Goal: Information Seeking & Learning: Learn about a topic

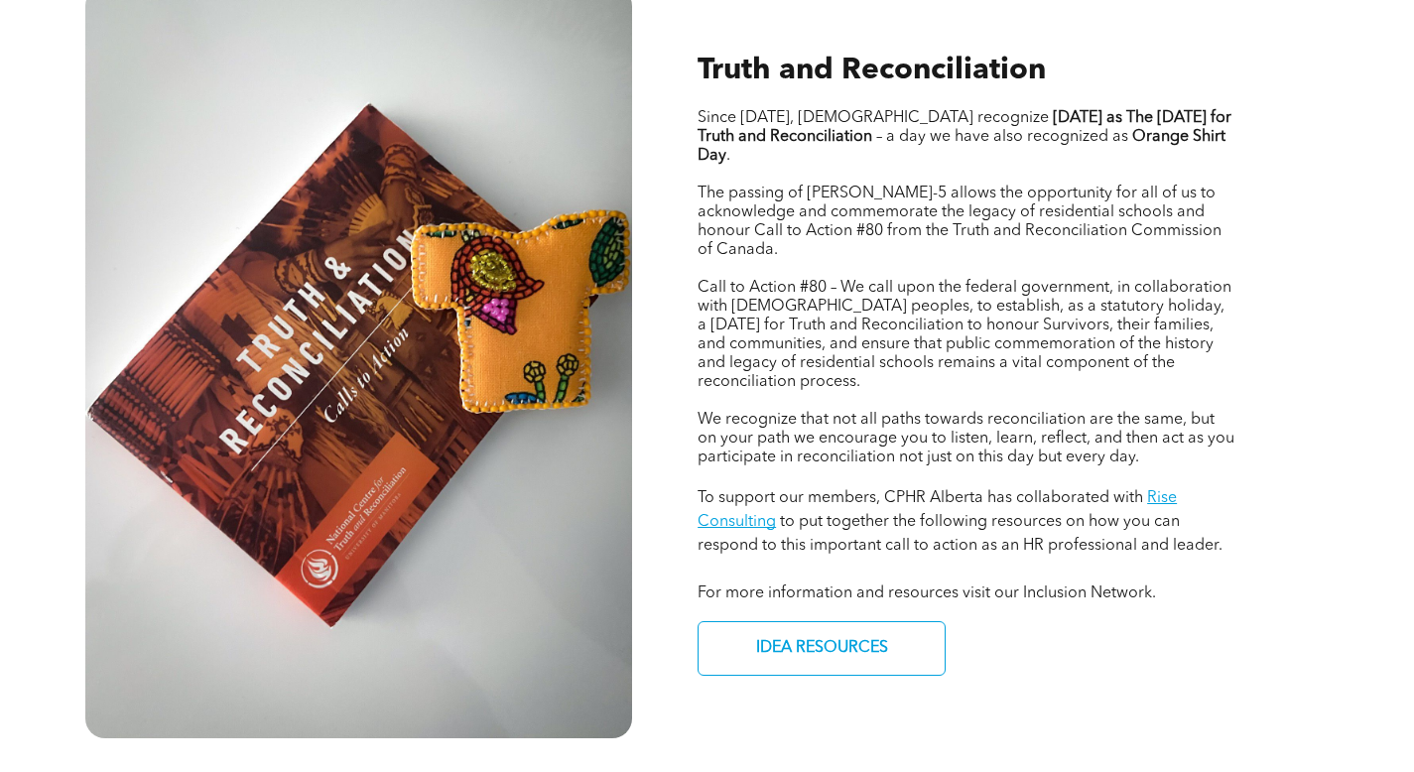
scroll to position [839, 0]
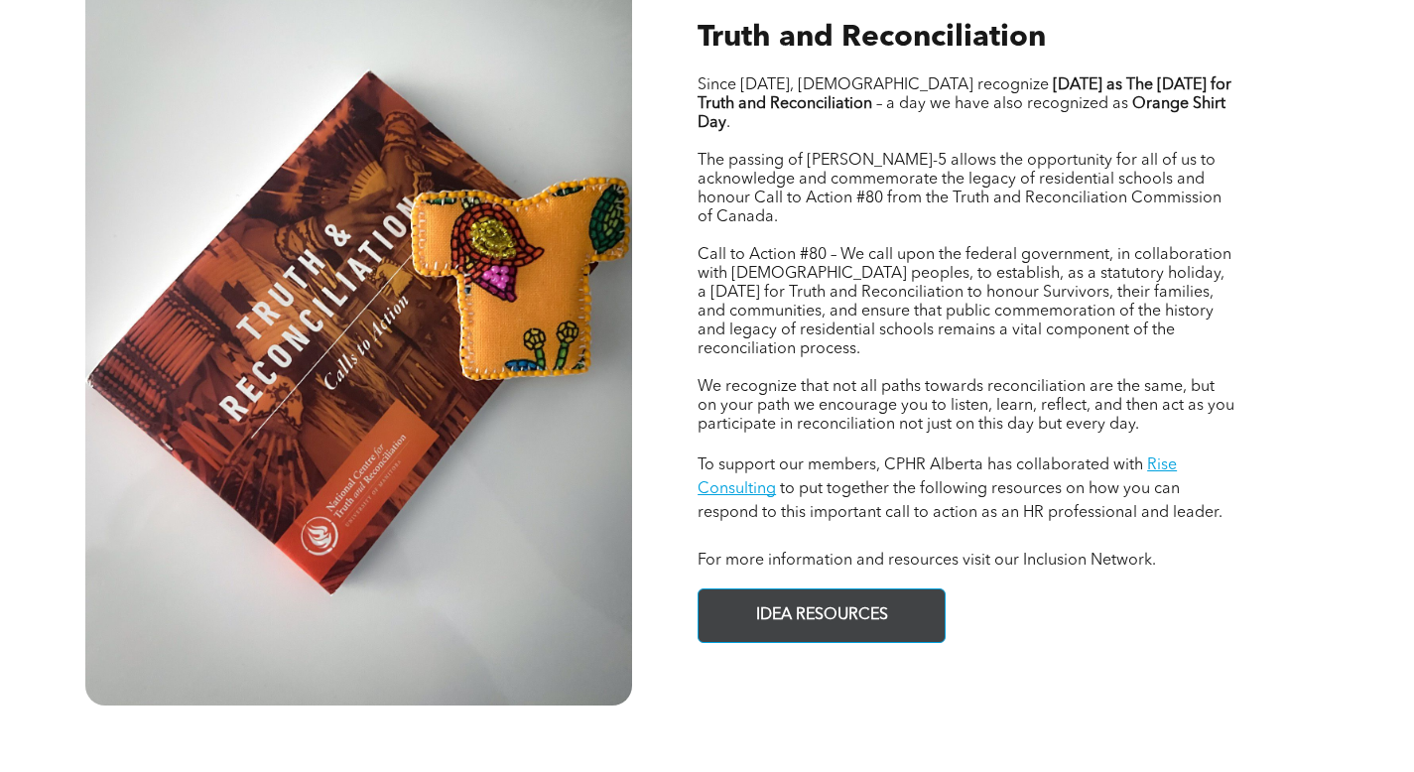
click at [804, 597] on span "IDEA RESOURCES" at bounding box center [822, 616] width 146 height 39
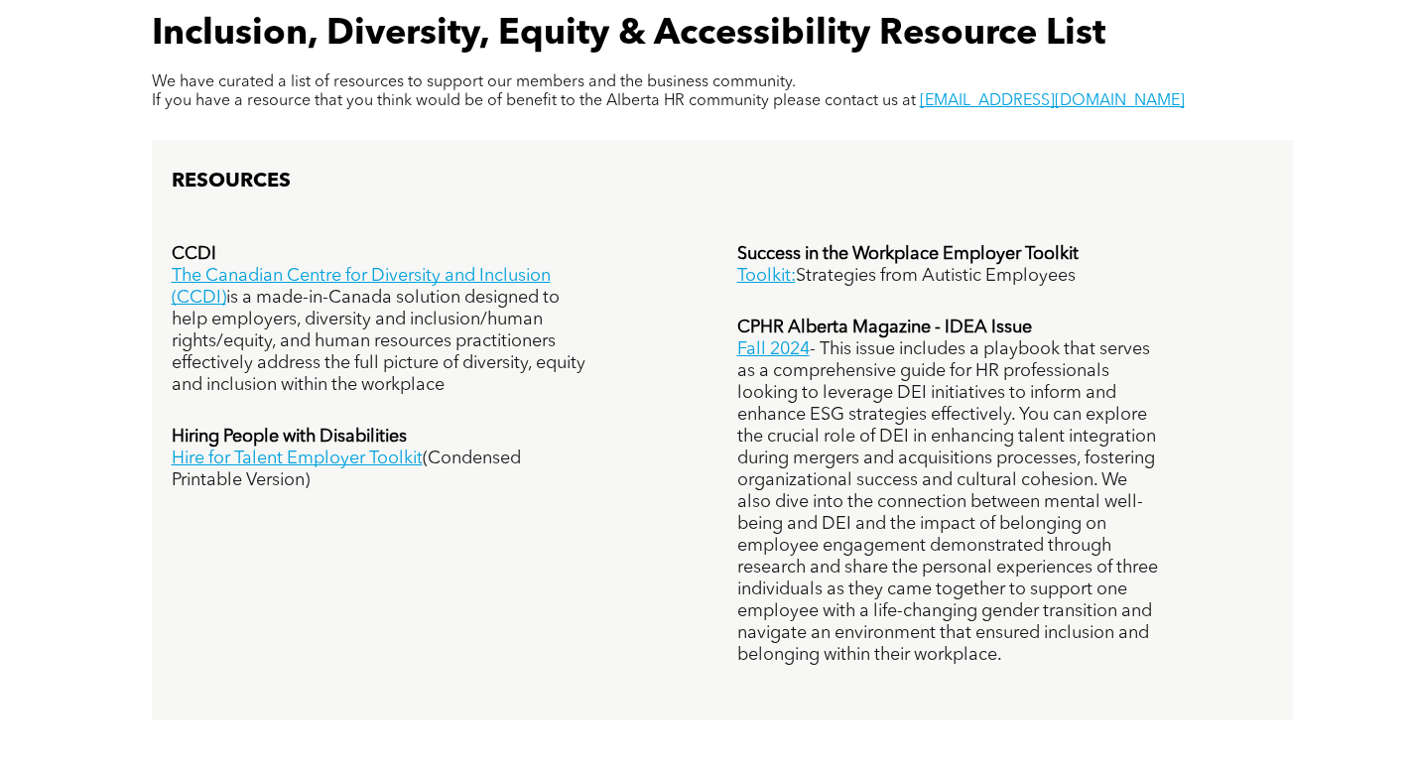
scroll to position [1390, 0]
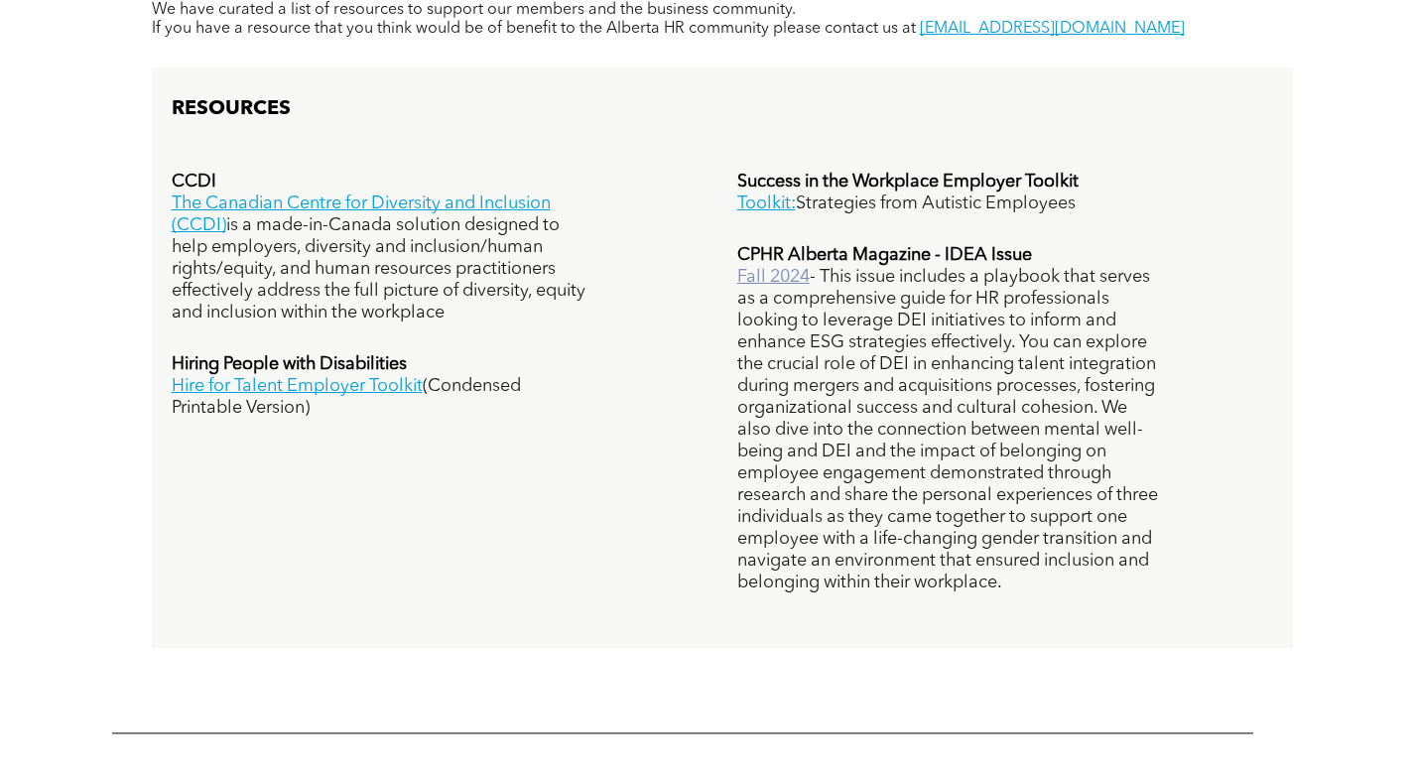
click at [772, 268] on link "Fall 2024" at bounding box center [773, 277] width 72 height 18
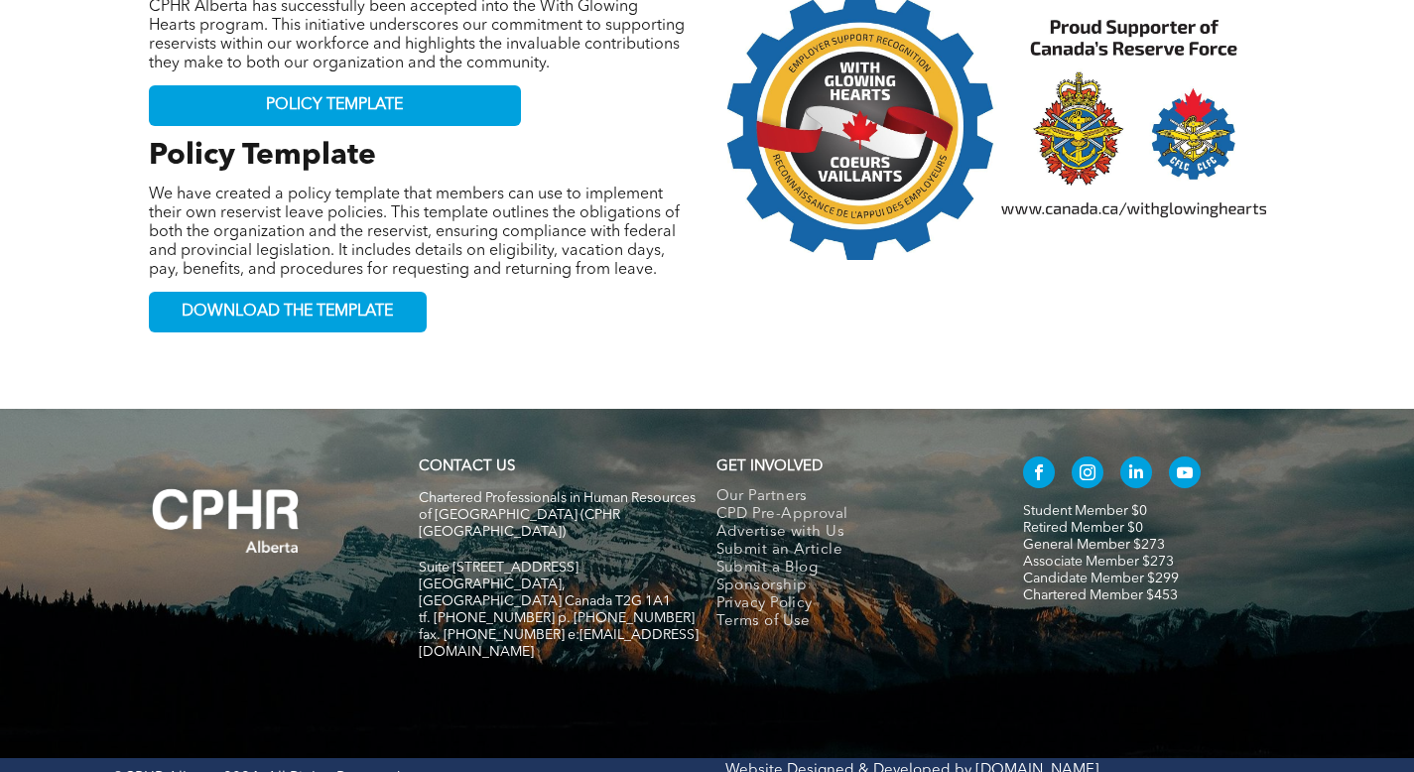
scroll to position [2957, 0]
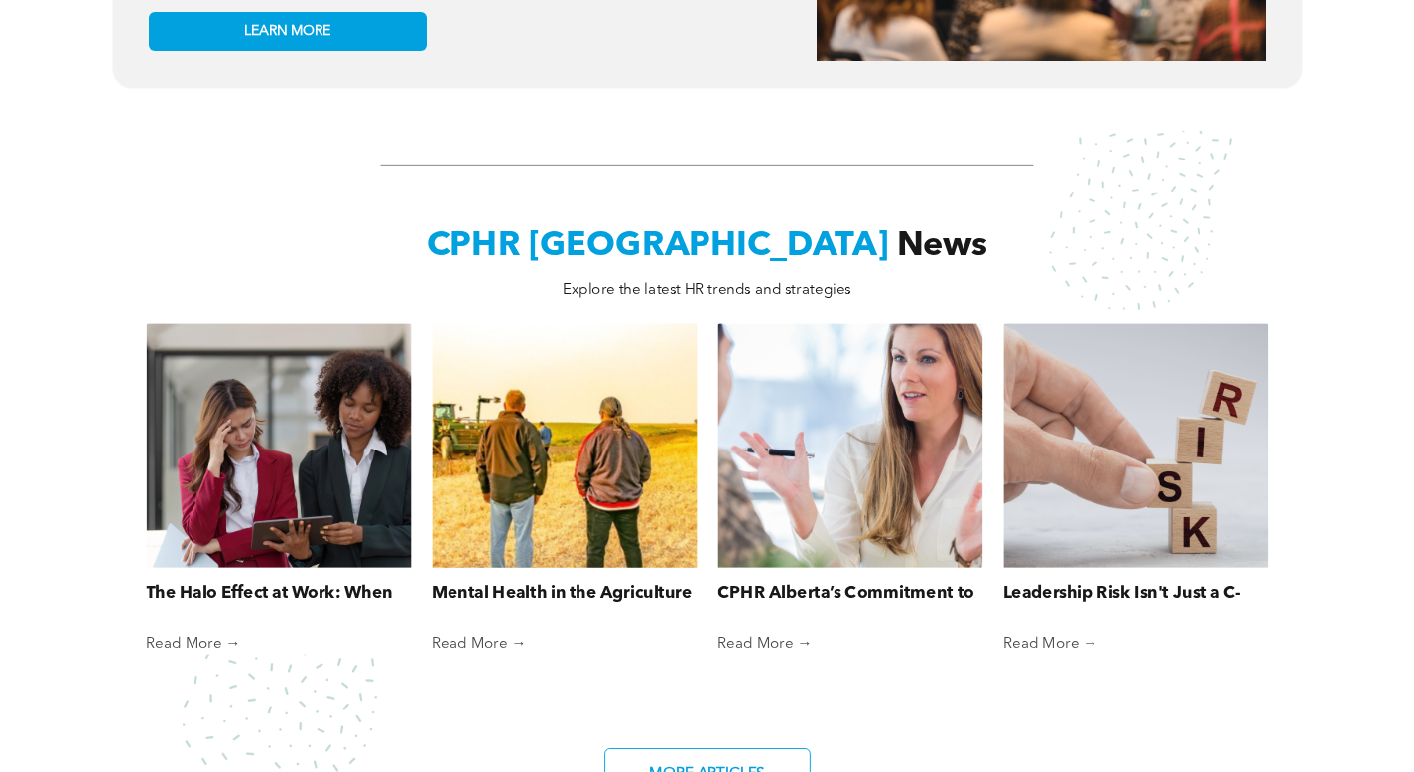
scroll to position [1335, 0]
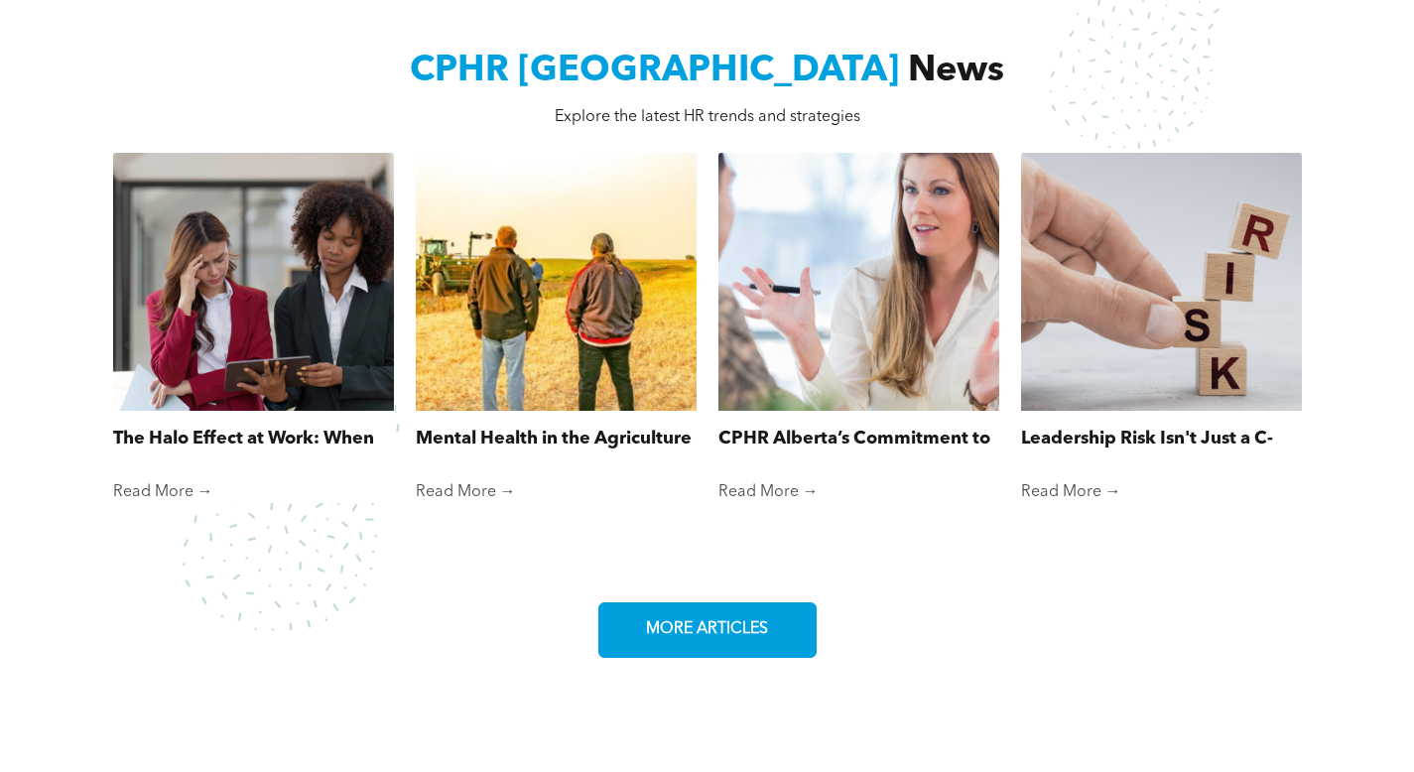
click at [685, 619] on span "MORE ARTICLES" at bounding box center [707, 629] width 136 height 39
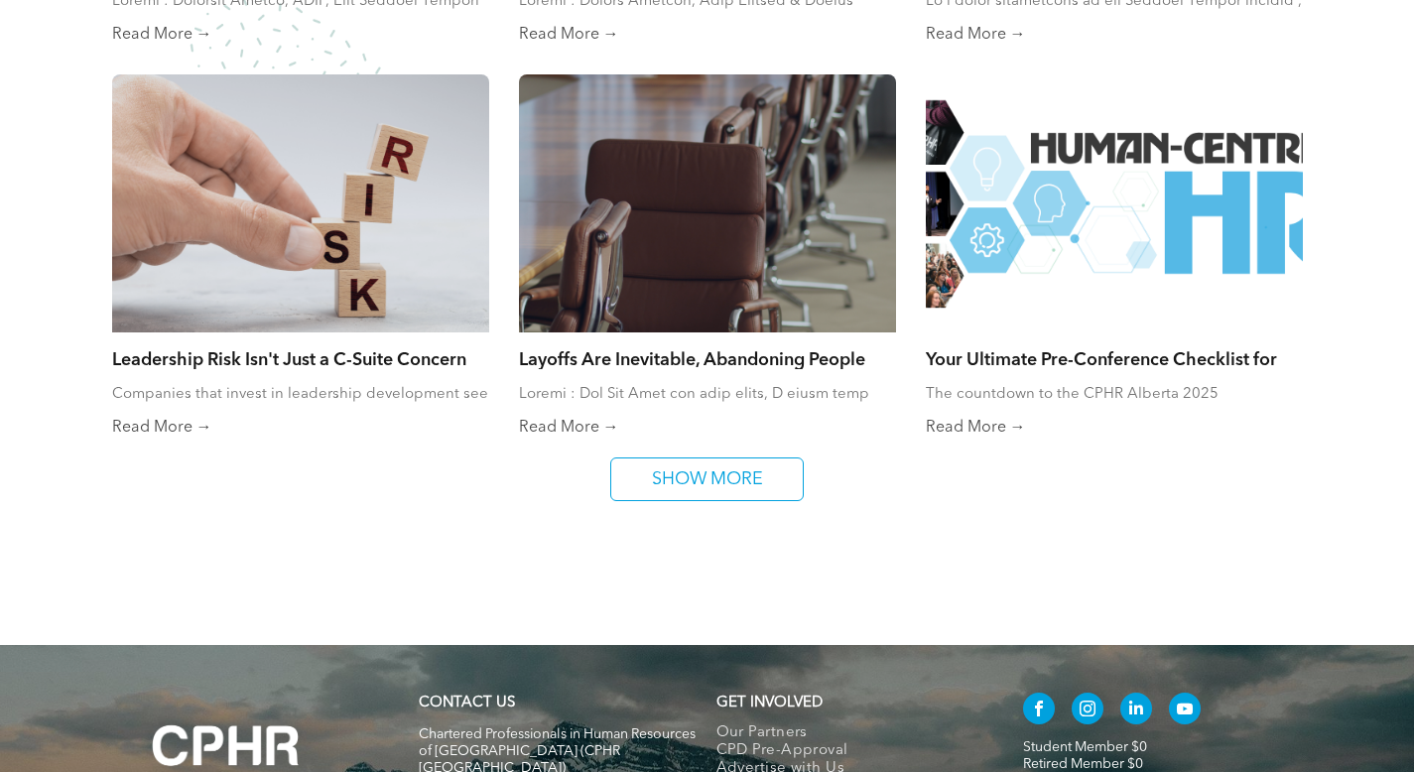
scroll to position [1340, 0]
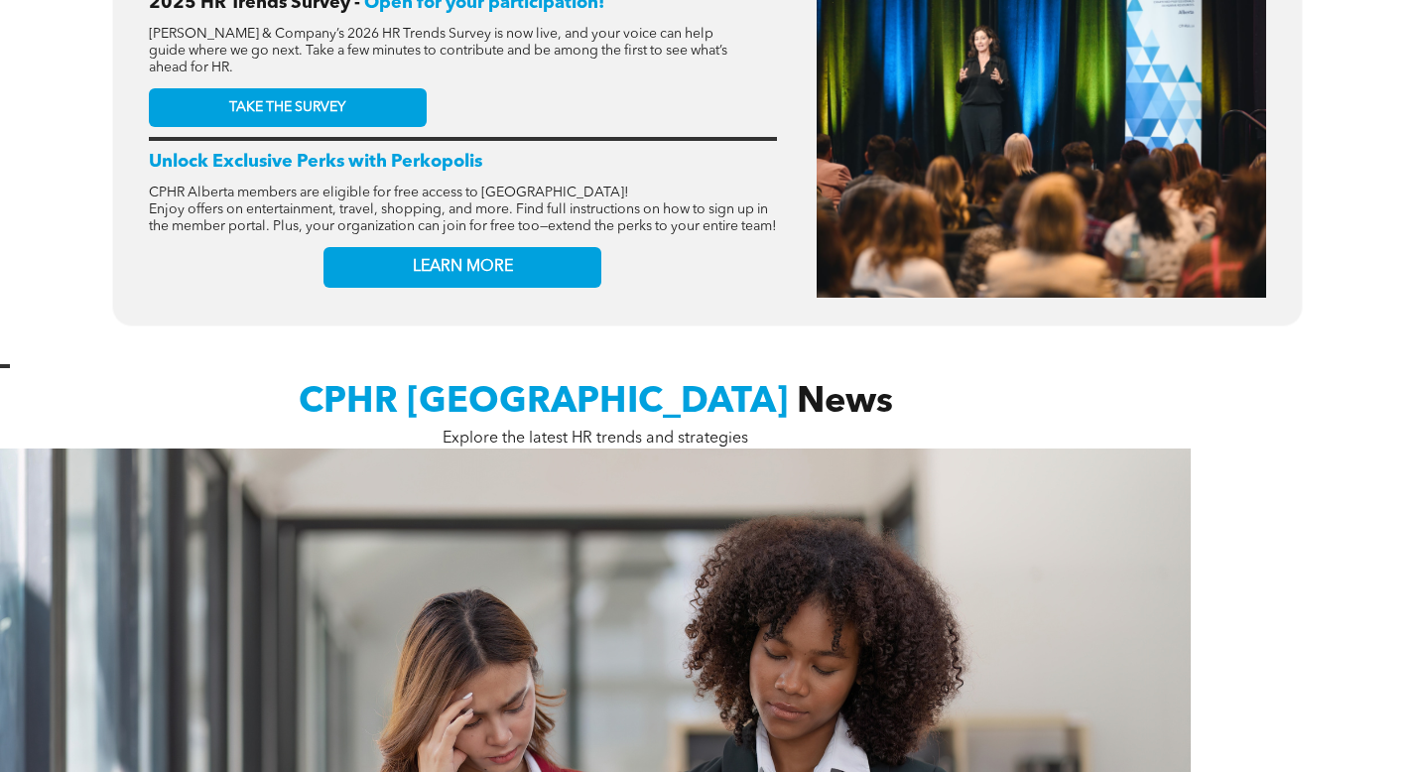
scroll to position [1260, 0]
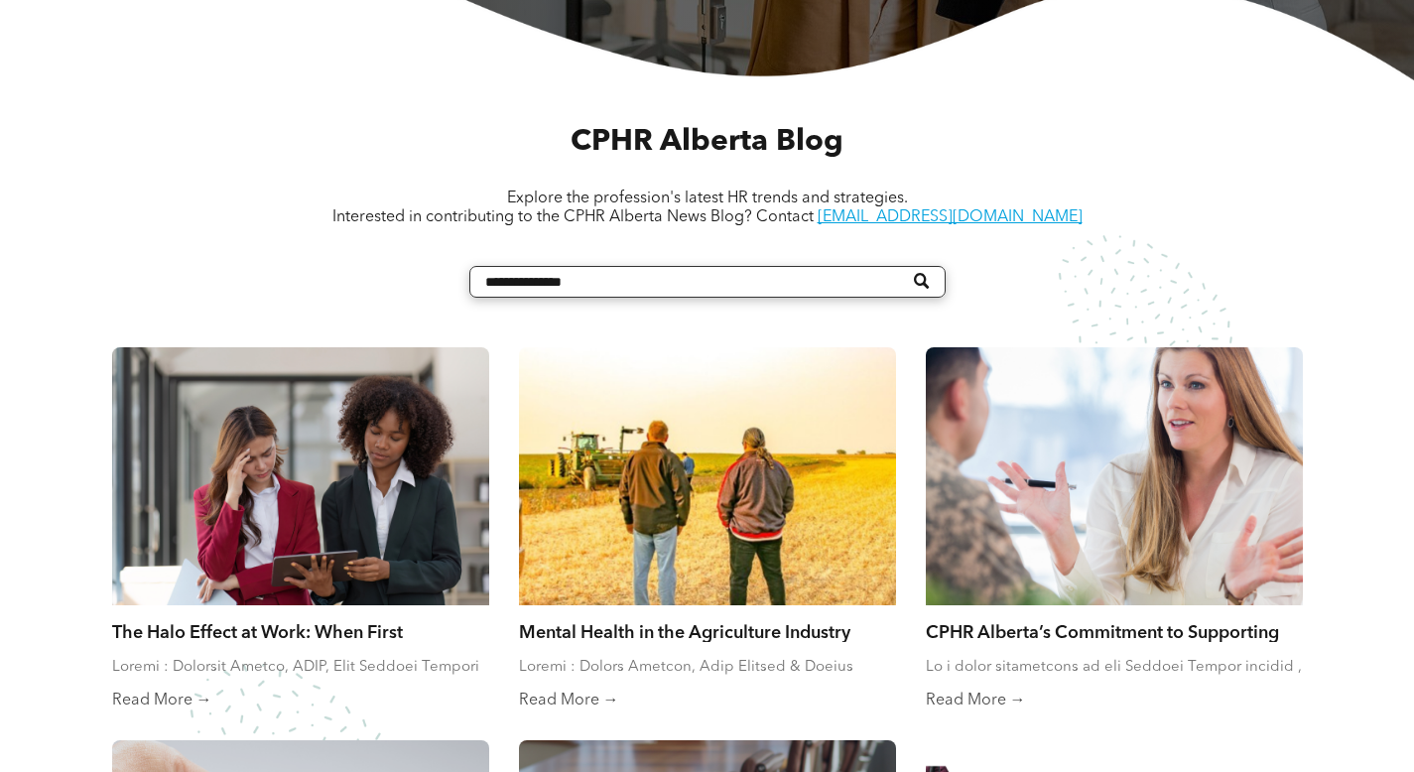
scroll to position [684, 0]
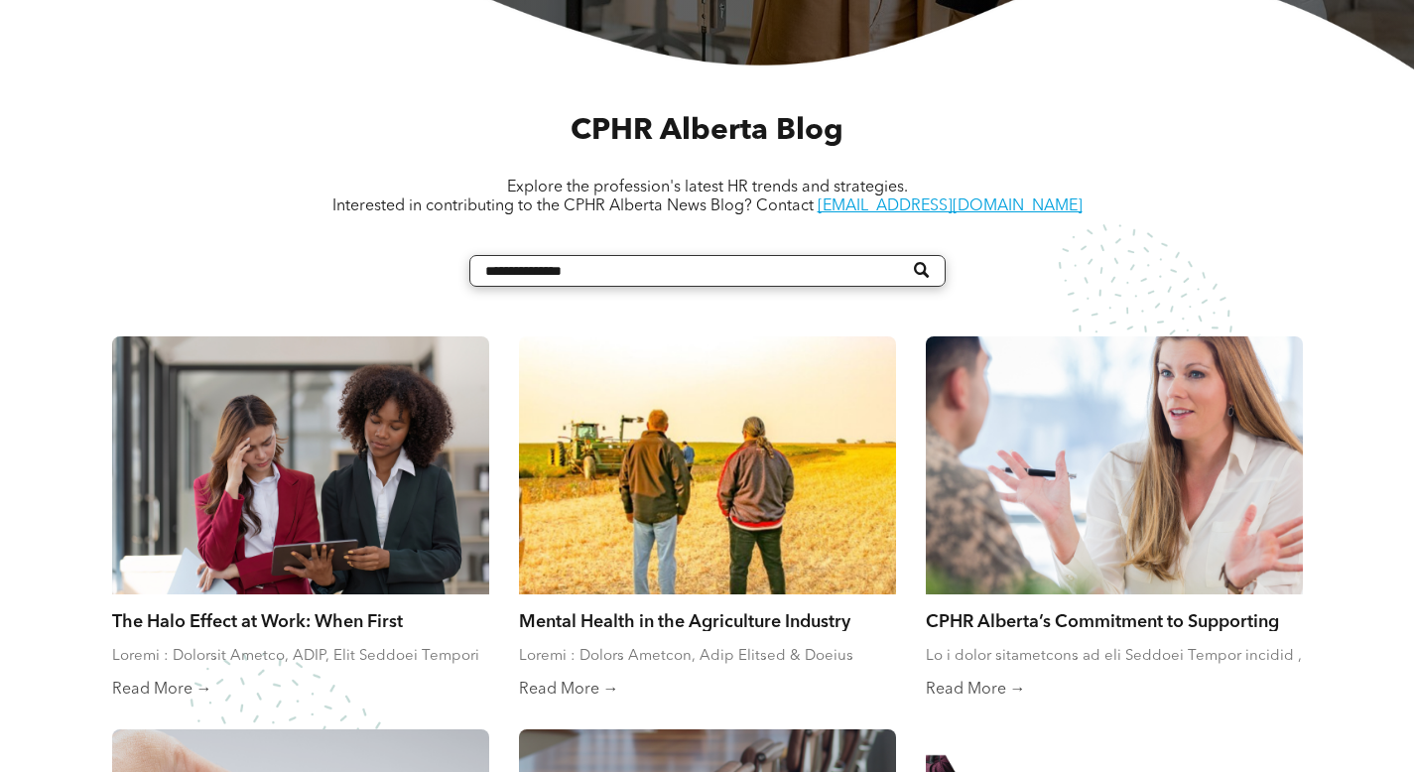
click at [770, 255] on input "Search" at bounding box center [707, 271] width 476 height 32
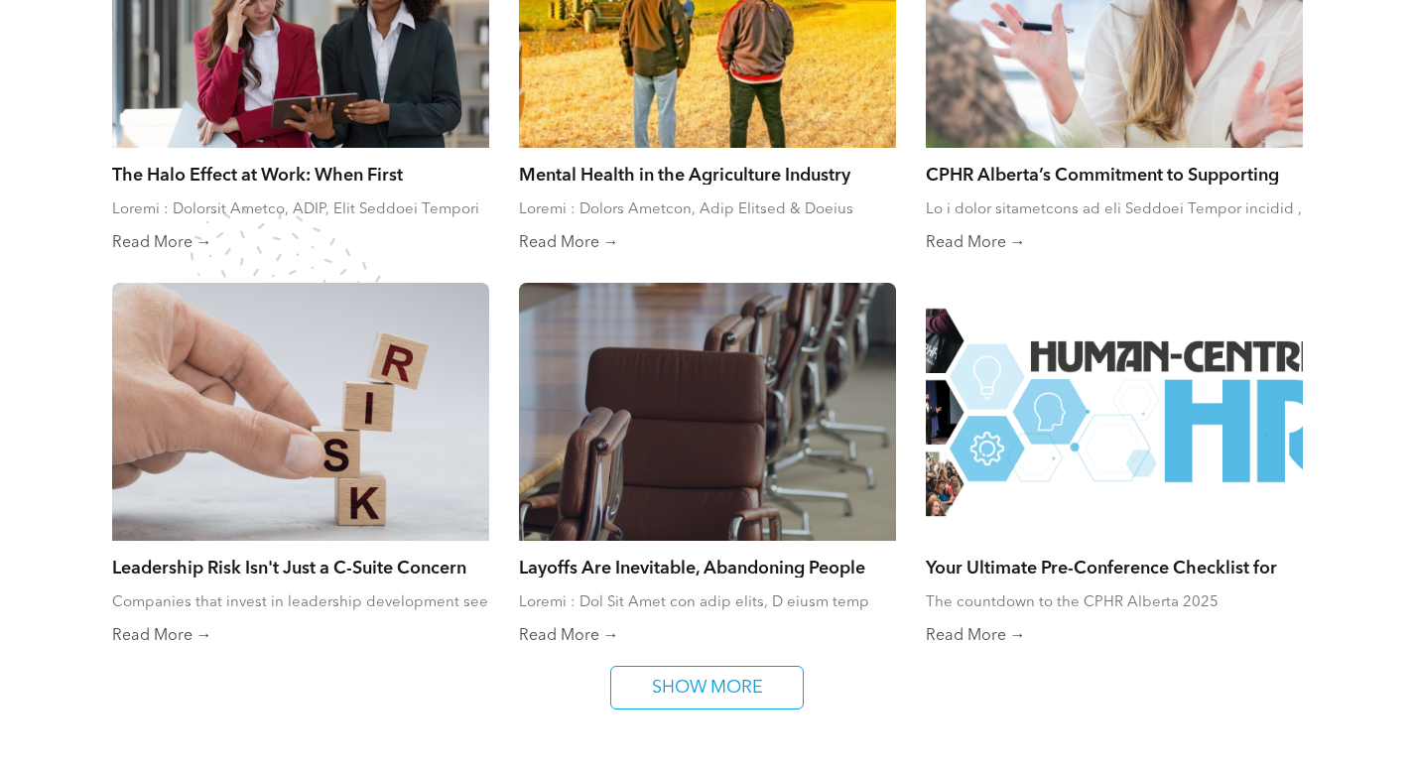
scroll to position [1220, 0]
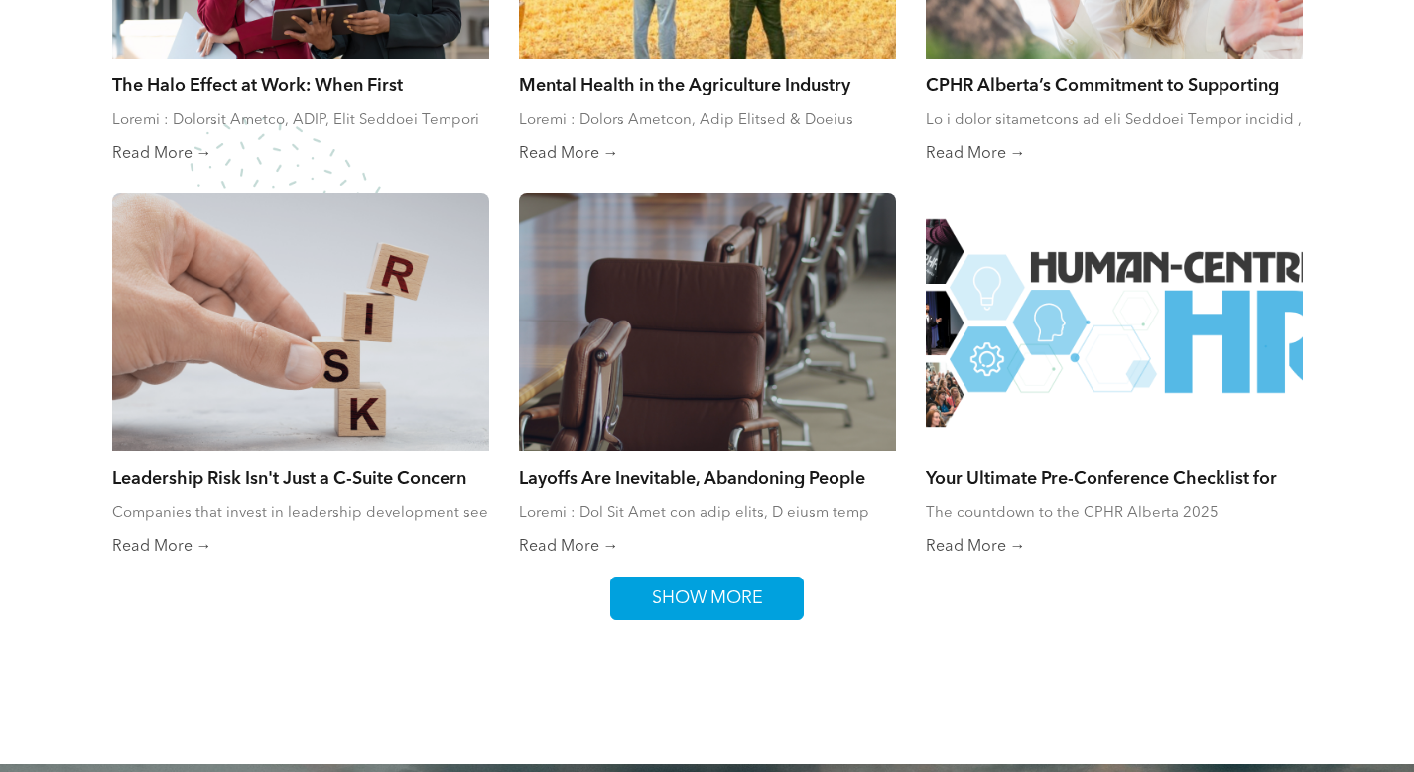
click at [738, 580] on span "SHOW MORE" at bounding box center [707, 599] width 125 height 42
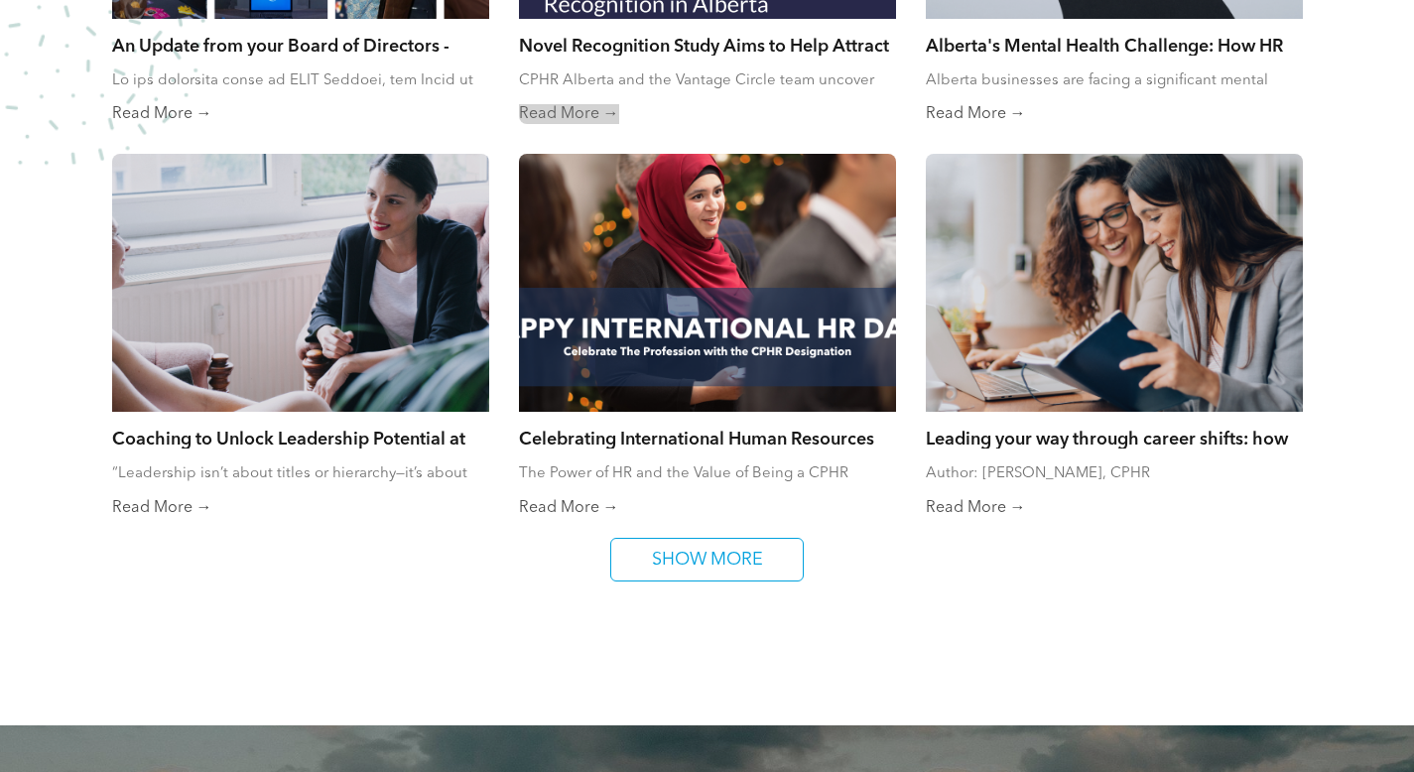
scroll to position [2047, 0]
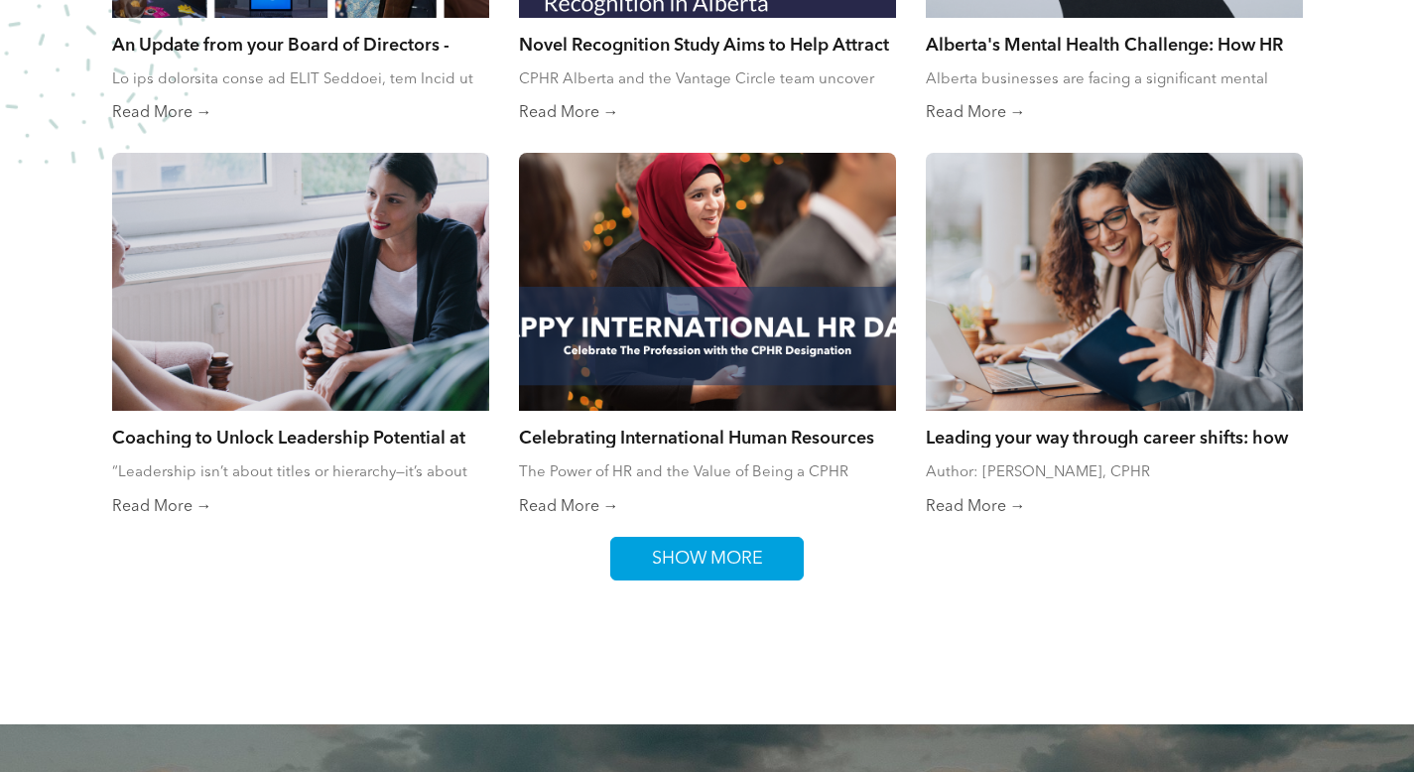
click at [693, 562] on link "SHOW MORE" at bounding box center [707, 559] width 194 height 44
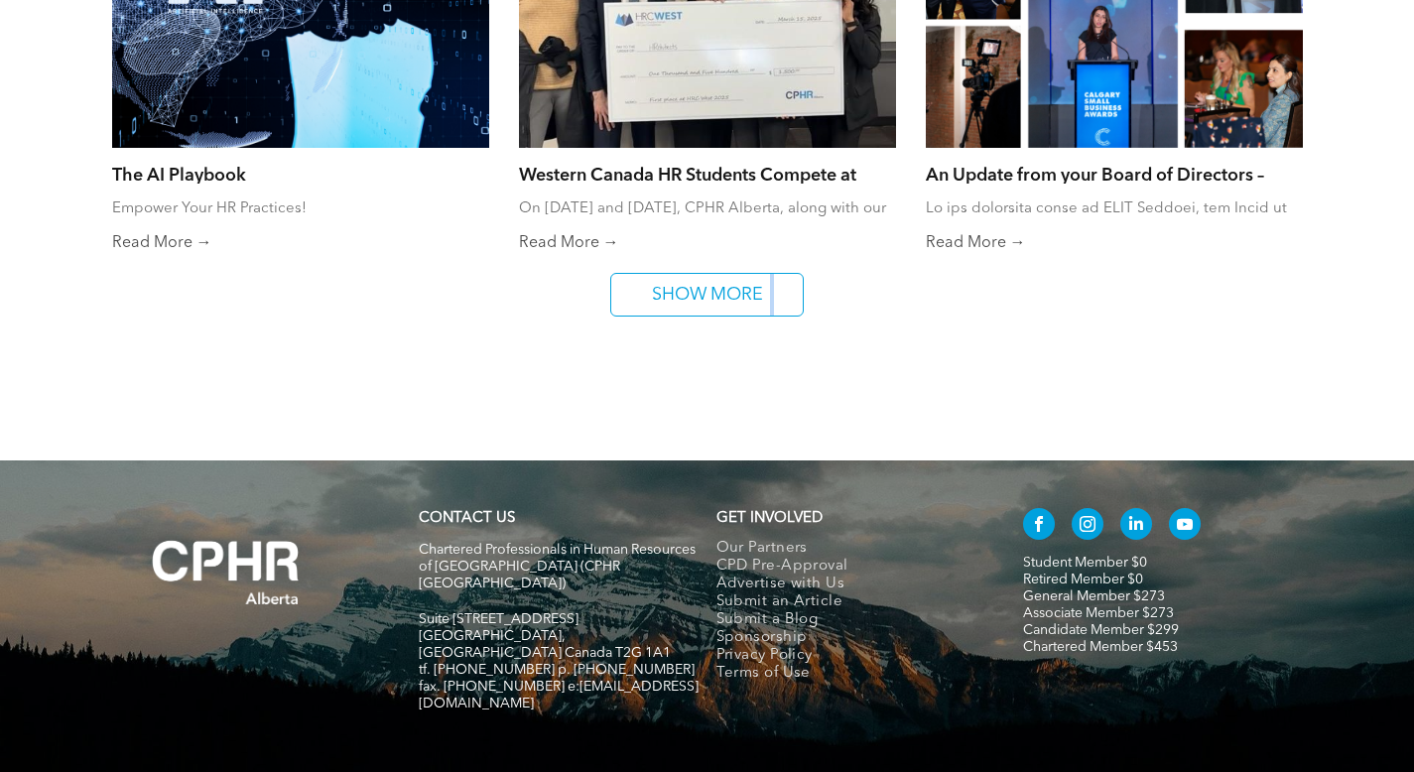
scroll to position [3153, 0]
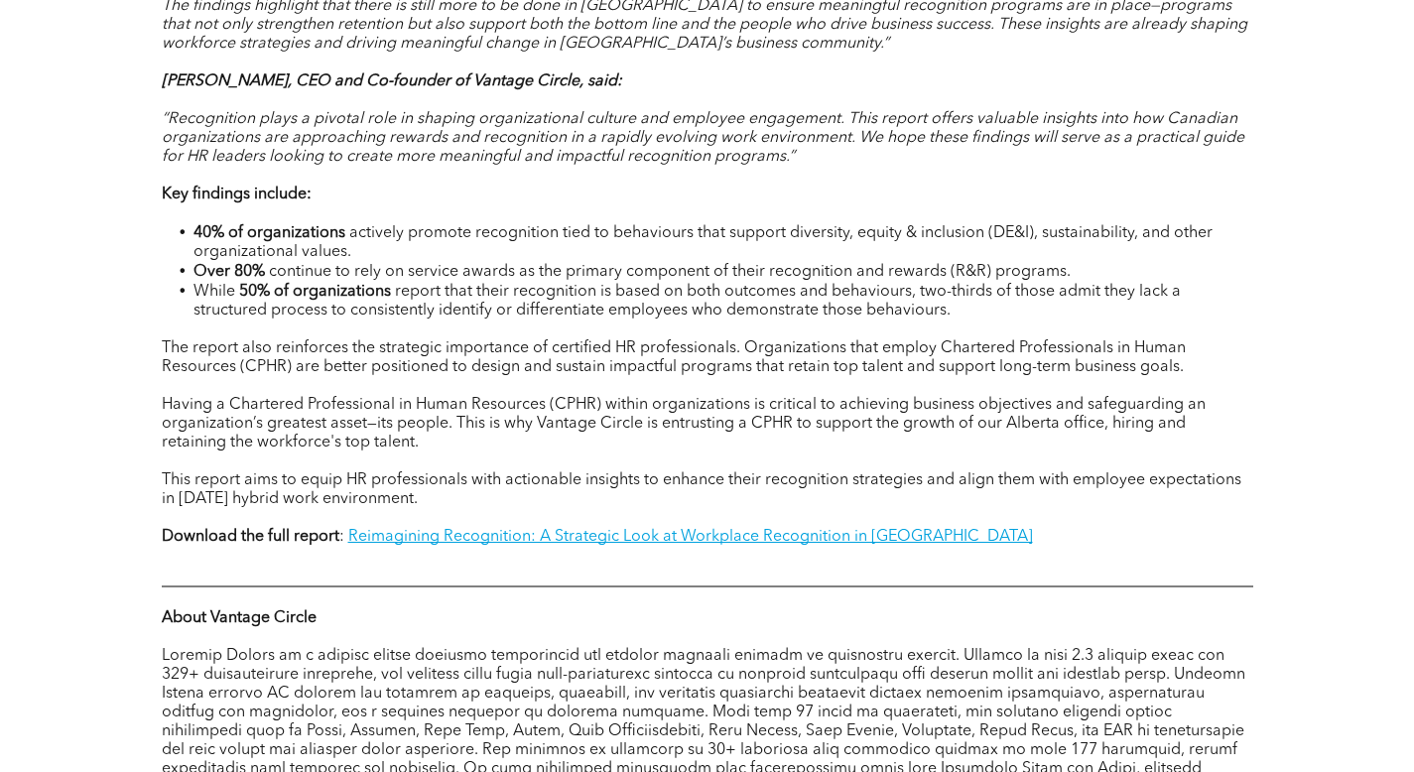
scroll to position [1518, 0]
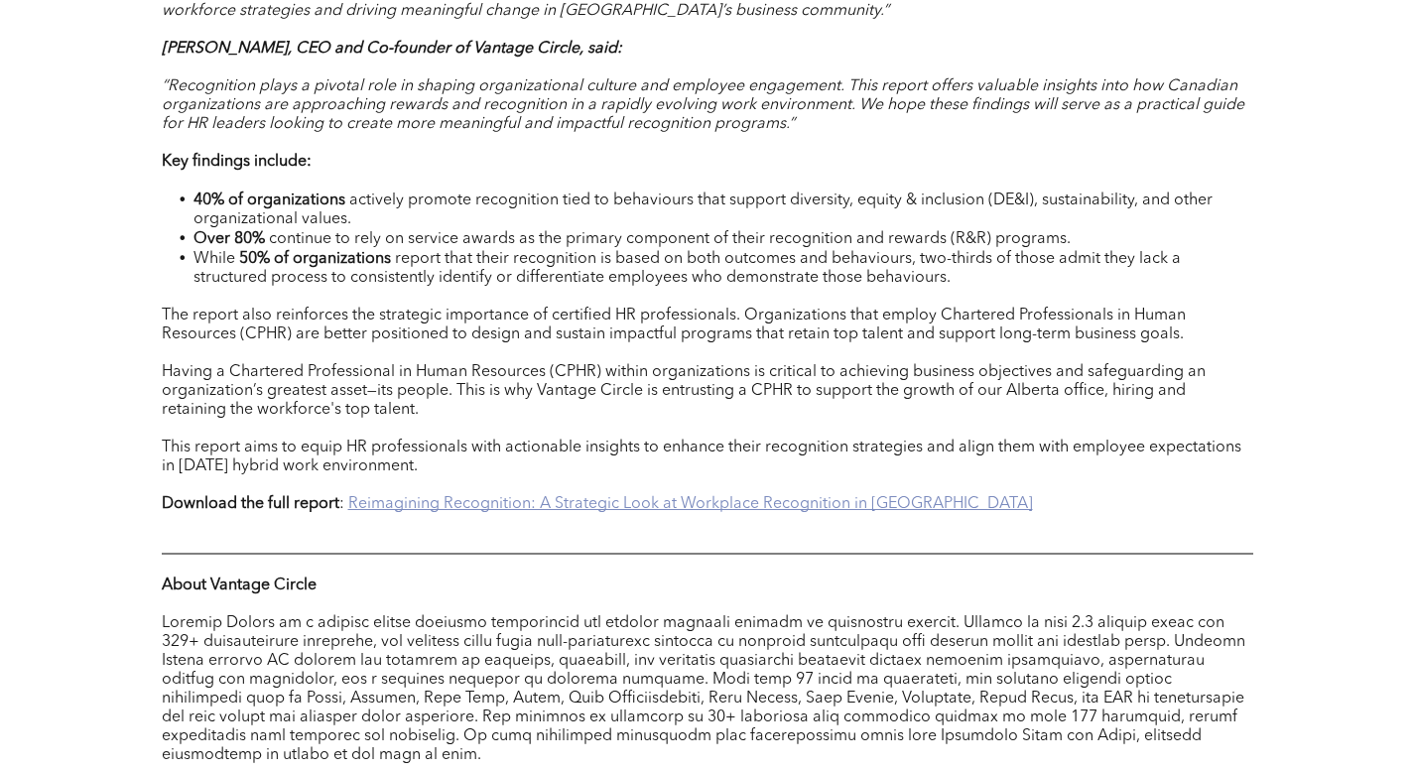
click at [896, 496] on link "Reimagining Recognition: A Strategic Look at Workplace Recognition in [GEOGRAPH…" at bounding box center [690, 504] width 685 height 16
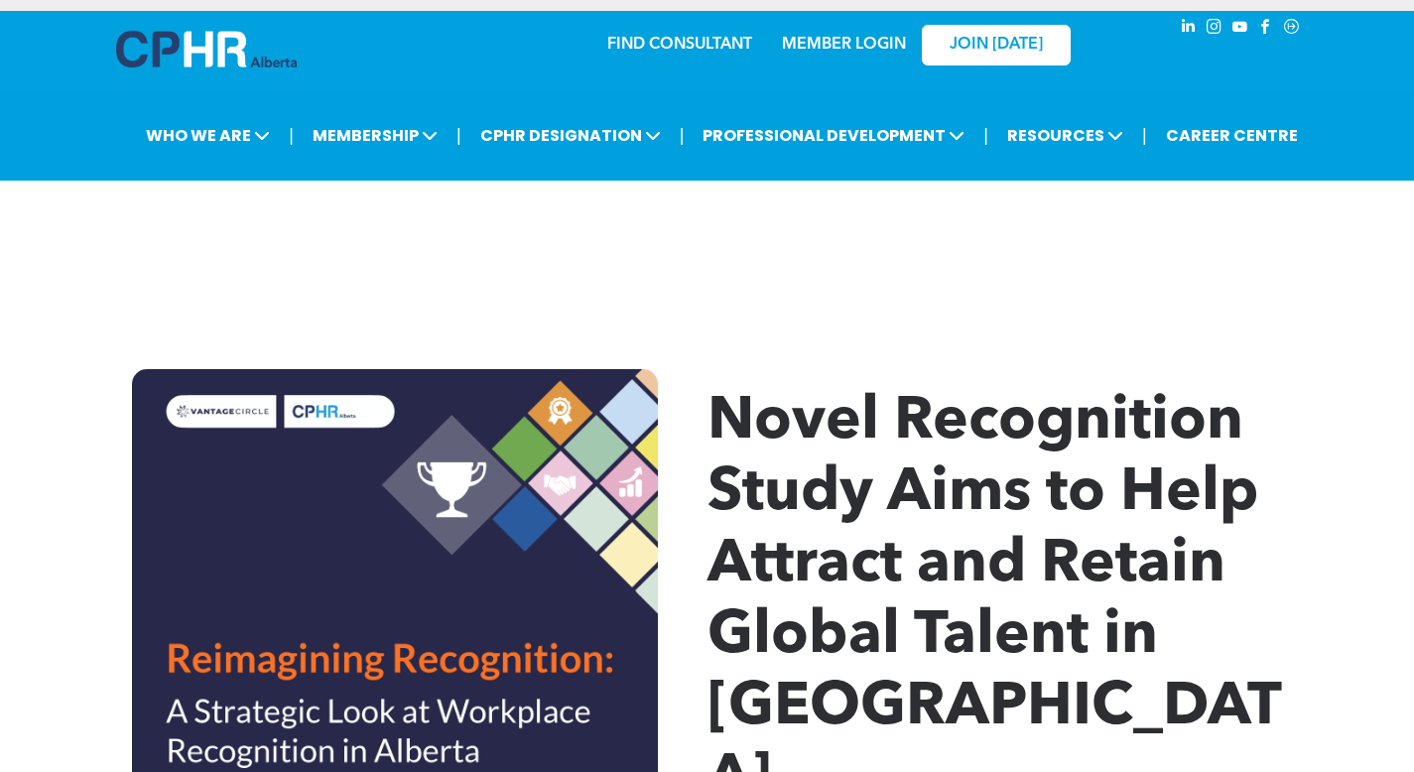
scroll to position [0, 0]
